Goal: Information Seeking & Learning: Learn about a topic

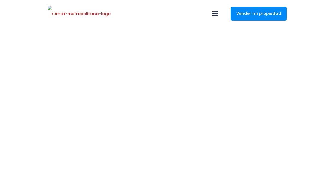
select select
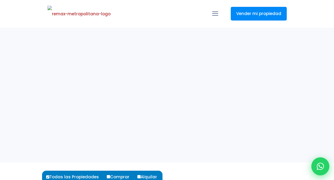
click at [317, 165] on icon at bounding box center [320, 165] width 7 height 7
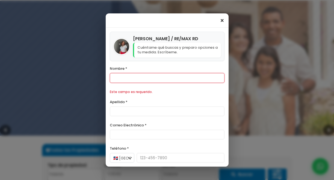
click at [221, 21] on span "×" at bounding box center [222, 20] width 5 height 7
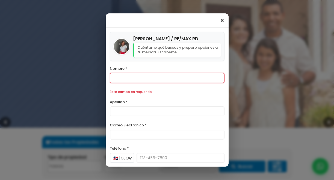
scroll to position [46, 0]
